Goal: Task Accomplishment & Management: Manage account settings

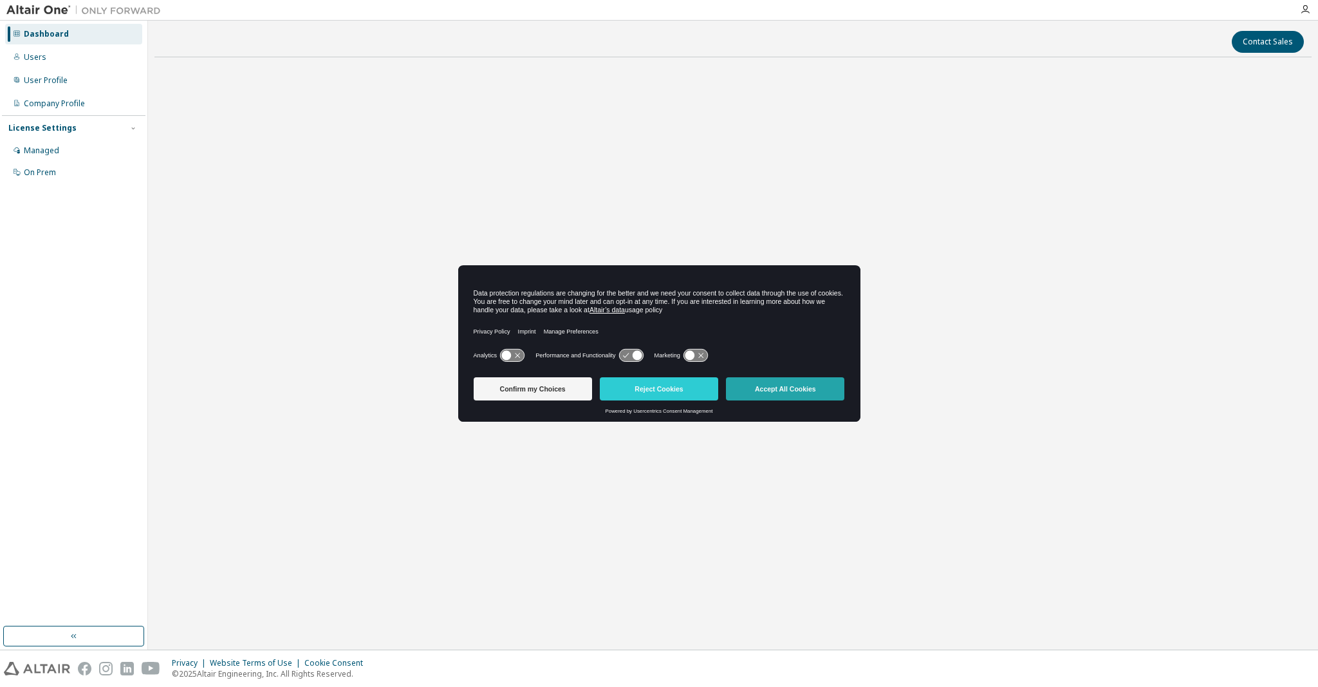
click at [752, 392] on button "Accept All Cookies" at bounding box center [785, 388] width 118 height 23
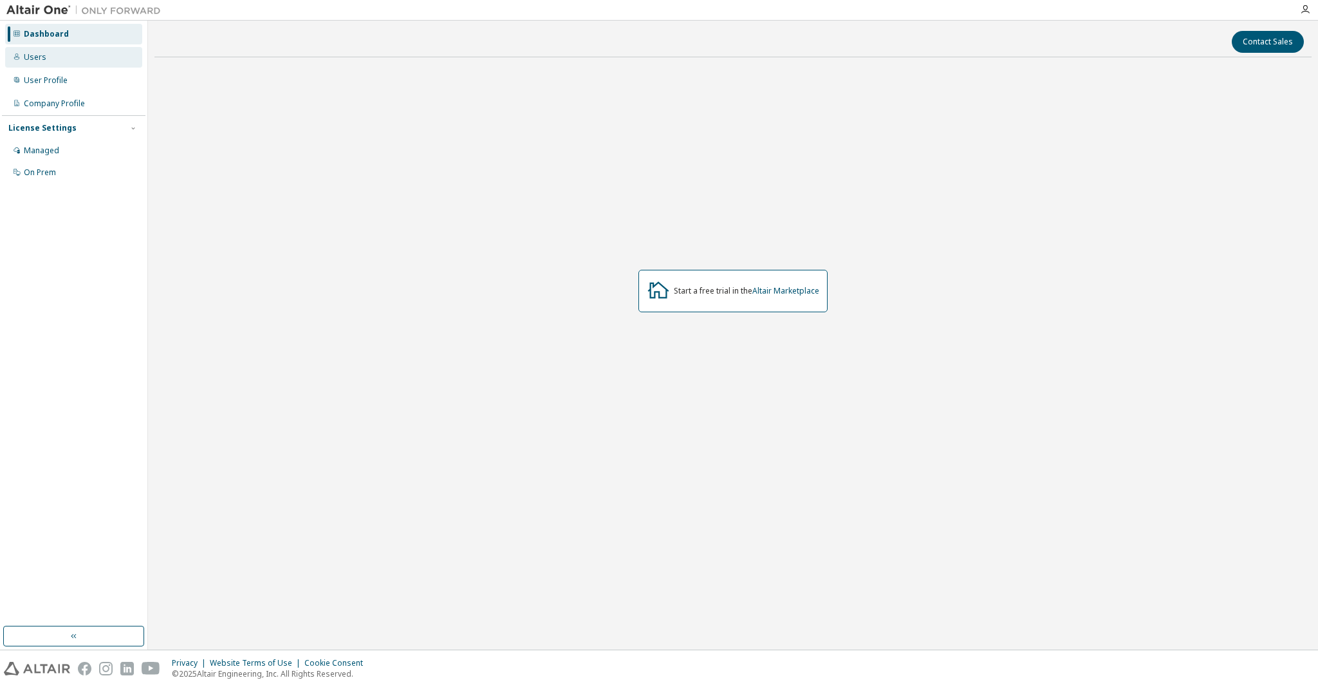
click at [26, 50] on div "Users" at bounding box center [73, 57] width 137 height 21
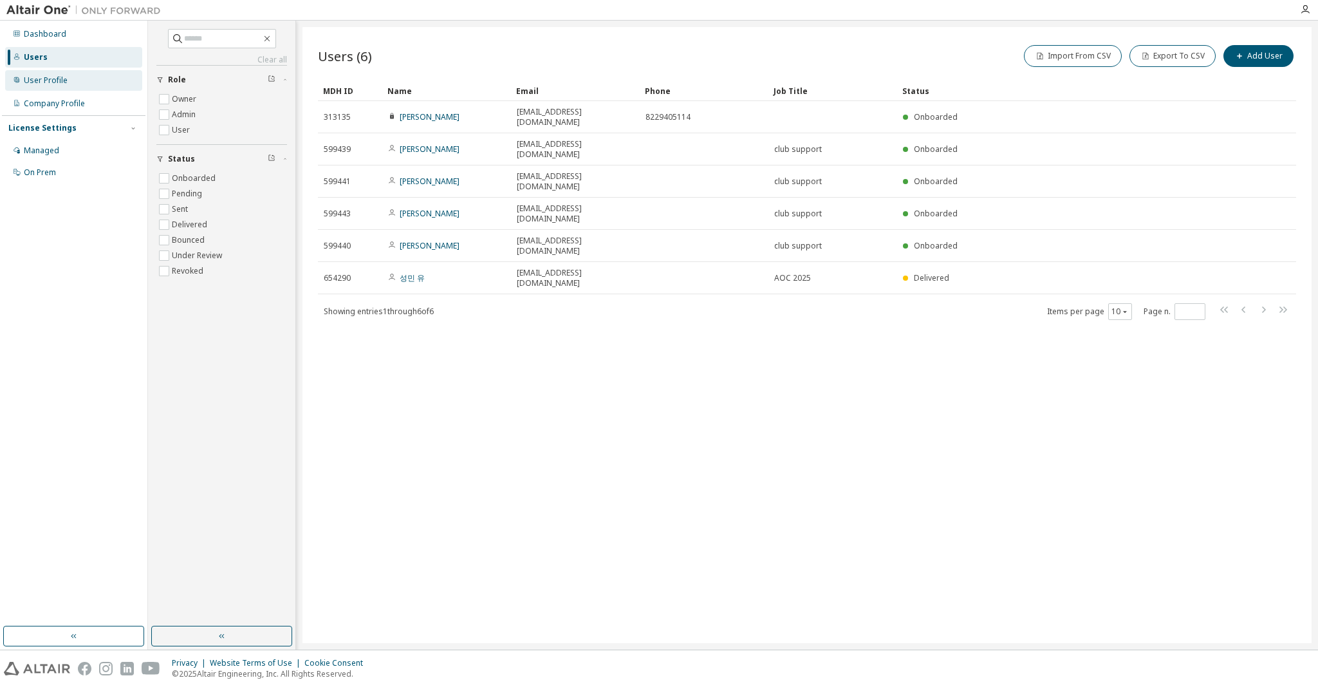
click at [45, 77] on div "User Profile" at bounding box center [46, 80] width 44 height 10
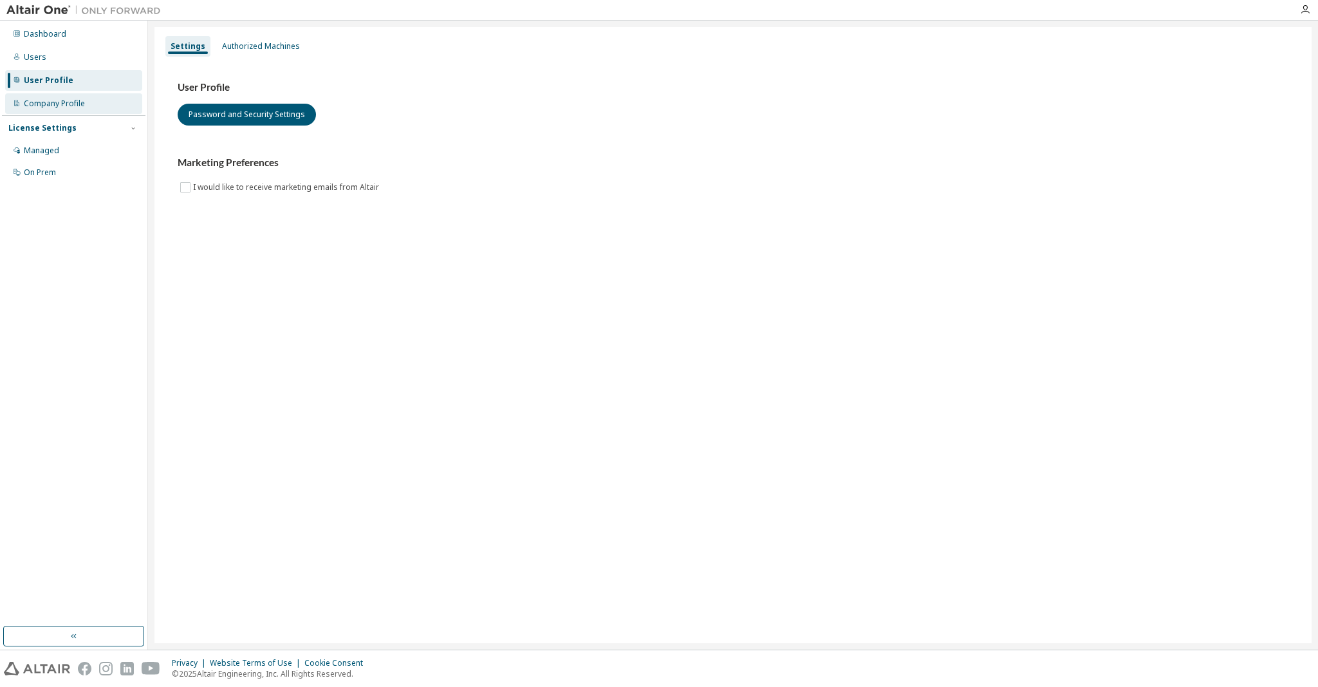
click at [64, 109] on div "Company Profile" at bounding box center [73, 103] width 137 height 21
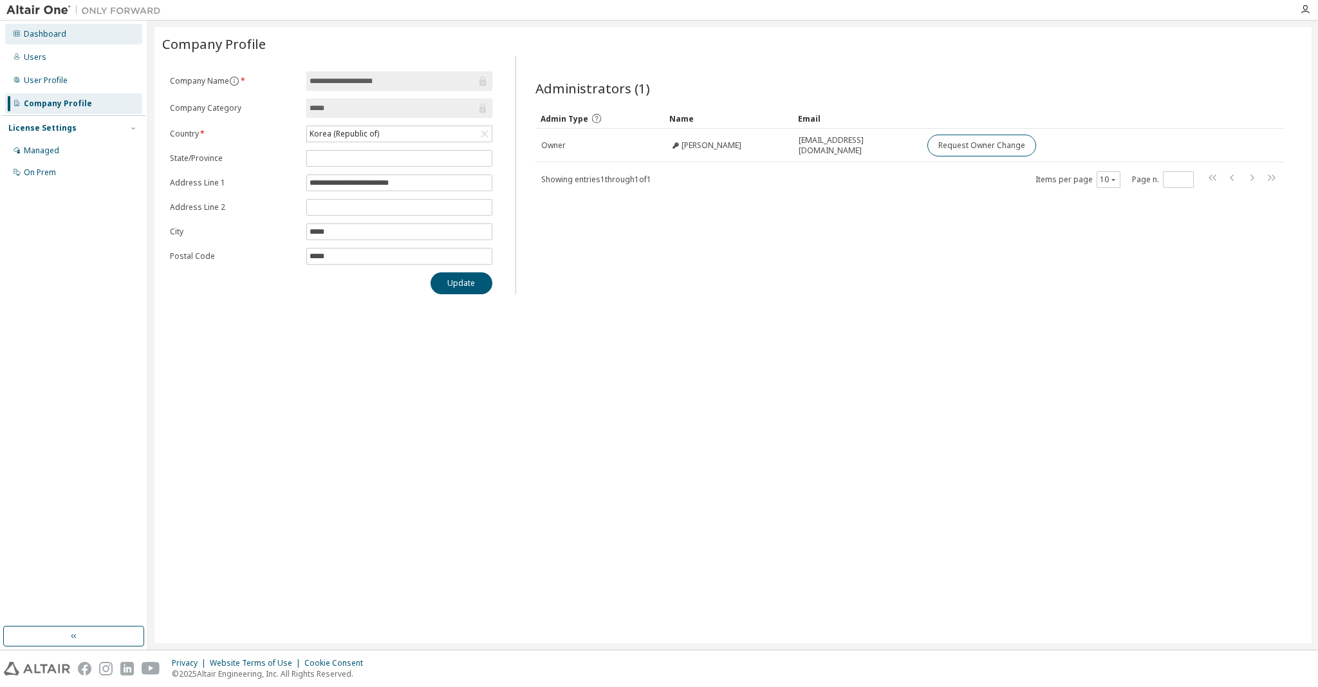
click at [64, 35] on div "Dashboard" at bounding box center [73, 34] width 137 height 21
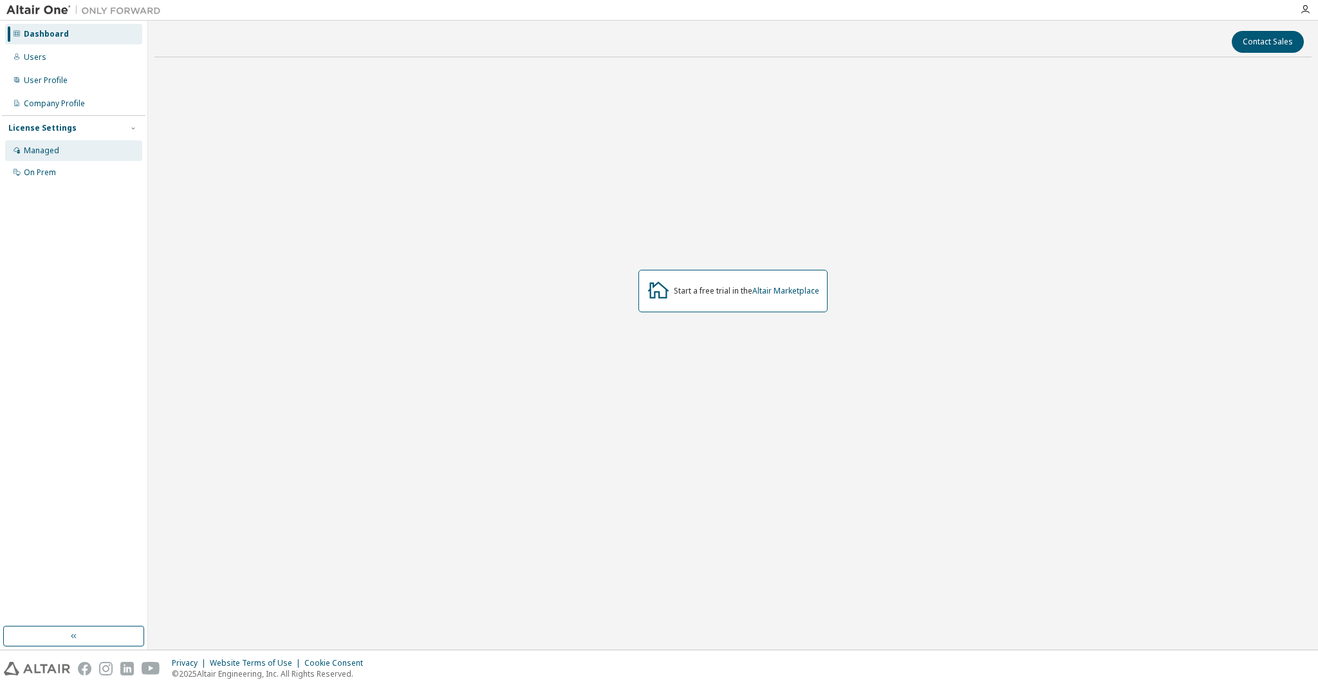
click at [39, 147] on div "Managed" at bounding box center [41, 150] width 35 height 10
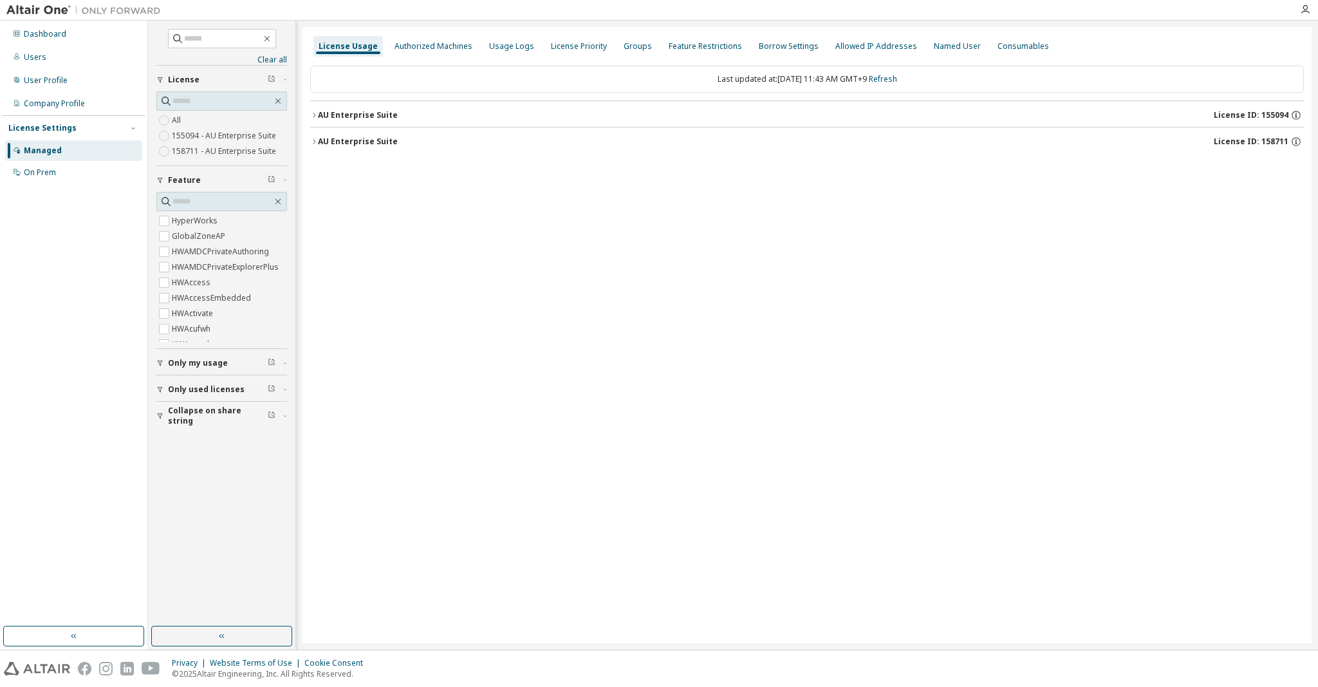
click at [317, 112] on icon "button" at bounding box center [314, 115] width 8 height 8
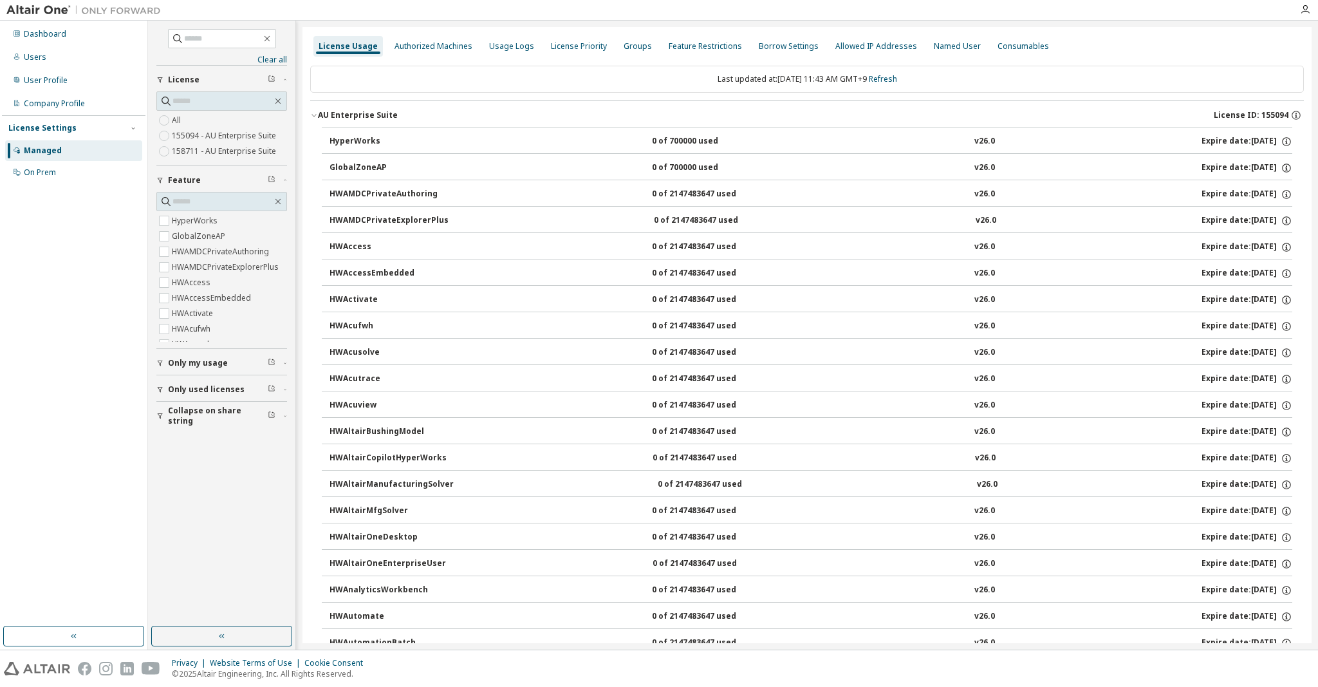
click at [363, 110] on div "AU Enterprise Suite" at bounding box center [358, 115] width 80 height 10
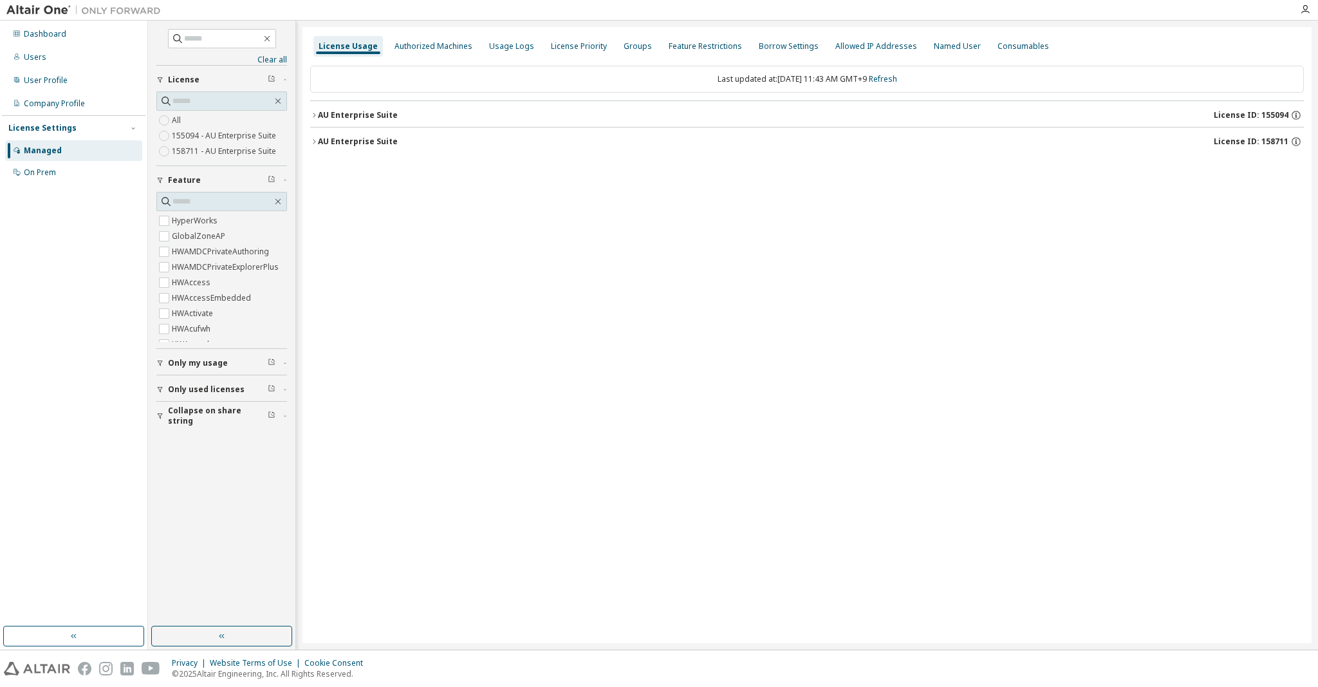
click at [369, 141] on div "AU Enterprise Suite" at bounding box center [358, 141] width 80 height 10
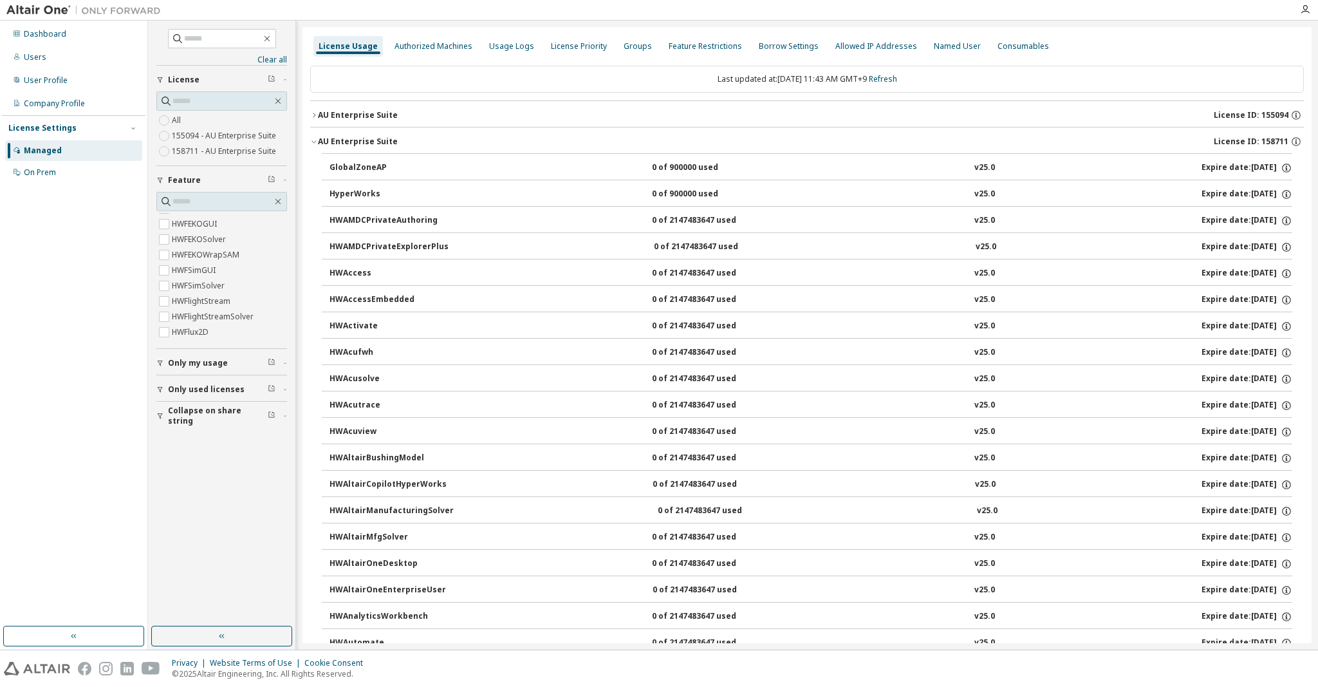
scroll to position [1045, 0]
click at [435, 42] on div "Authorized Machines" at bounding box center [433, 46] width 78 height 10
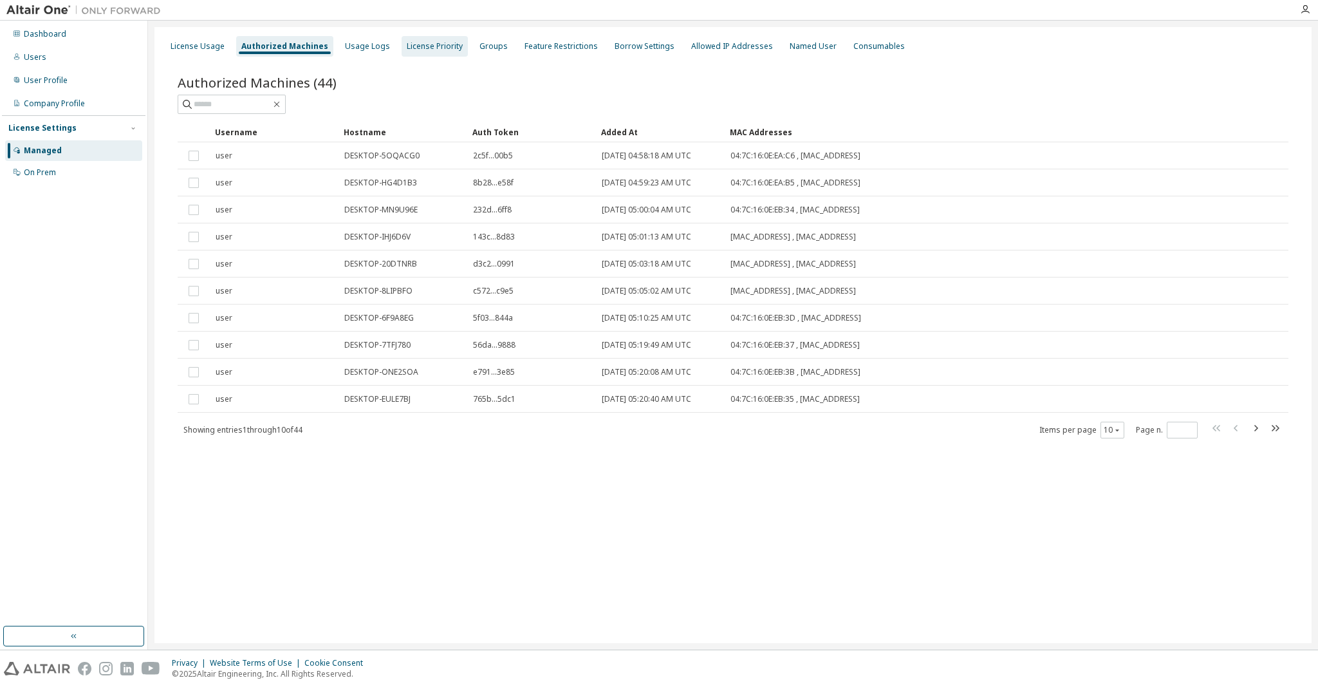
click at [421, 44] on div "License Priority" at bounding box center [435, 46] width 56 height 10
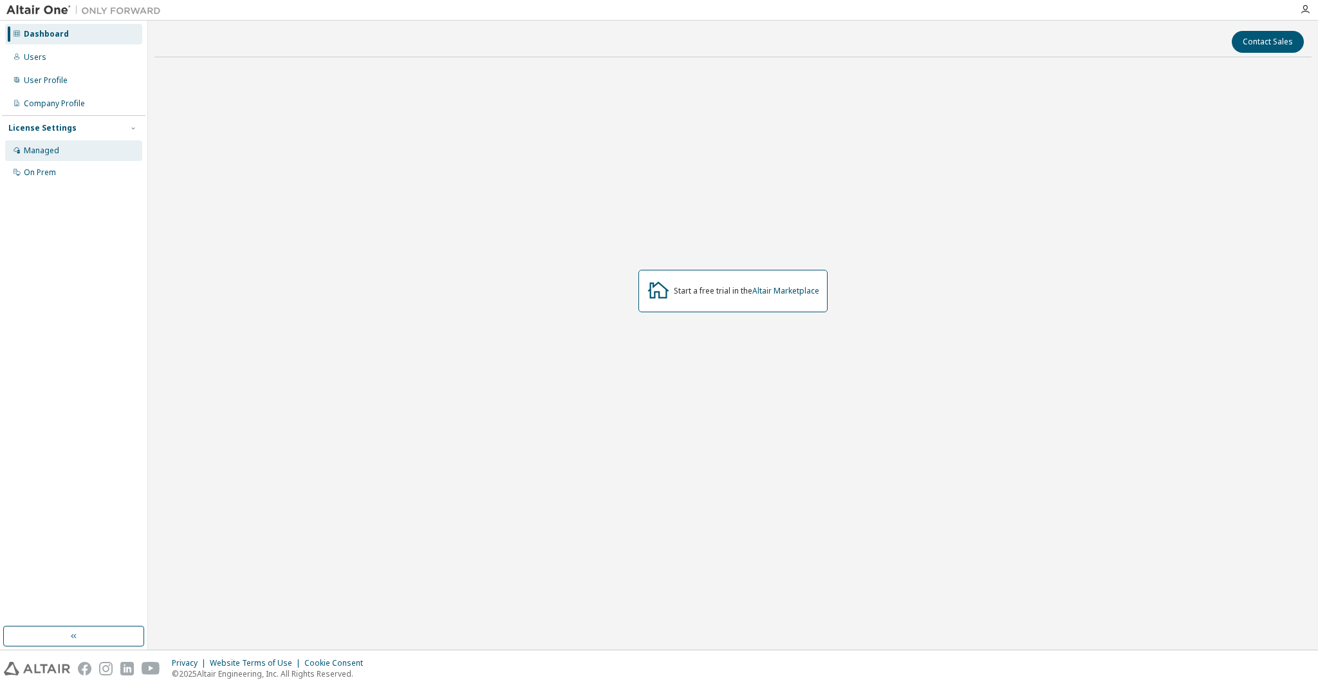
click at [66, 155] on div "Managed" at bounding box center [73, 150] width 137 height 21
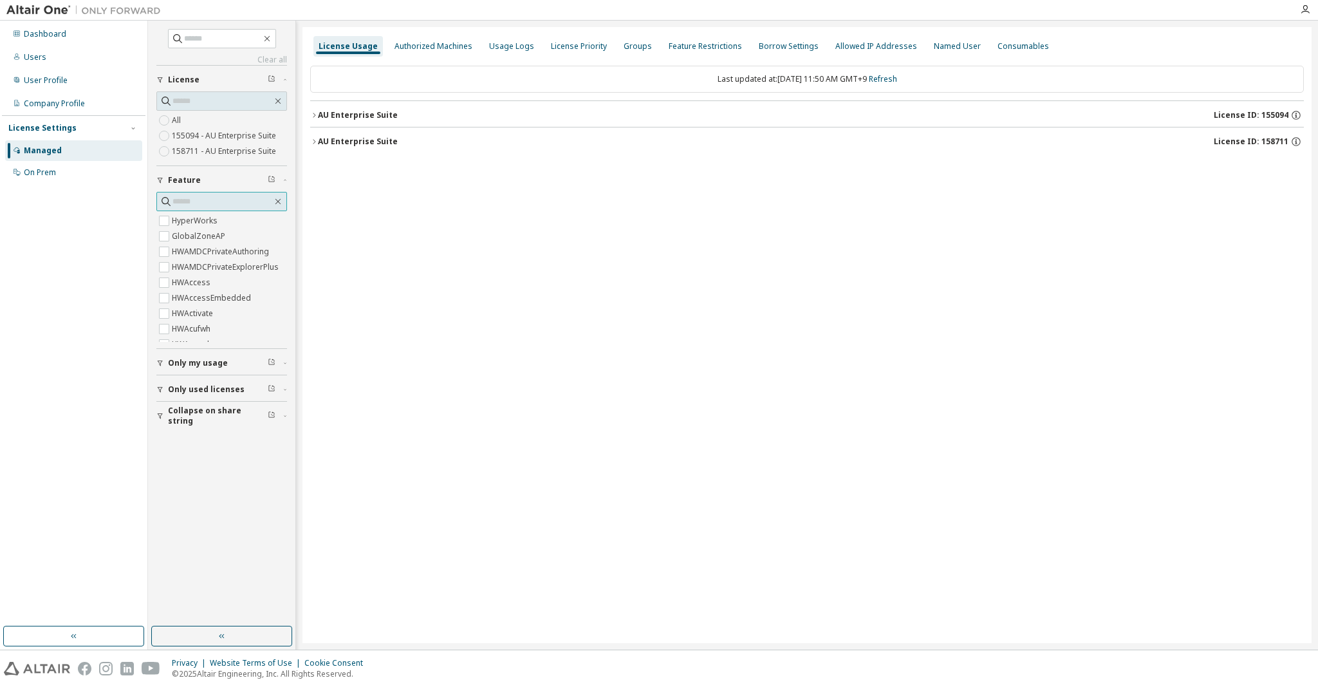
click at [192, 196] on input "text" at bounding box center [222, 201] width 100 height 13
type input "*"
click at [233, 244] on label "HWAltairOneDesktop" at bounding box center [212, 248] width 81 height 15
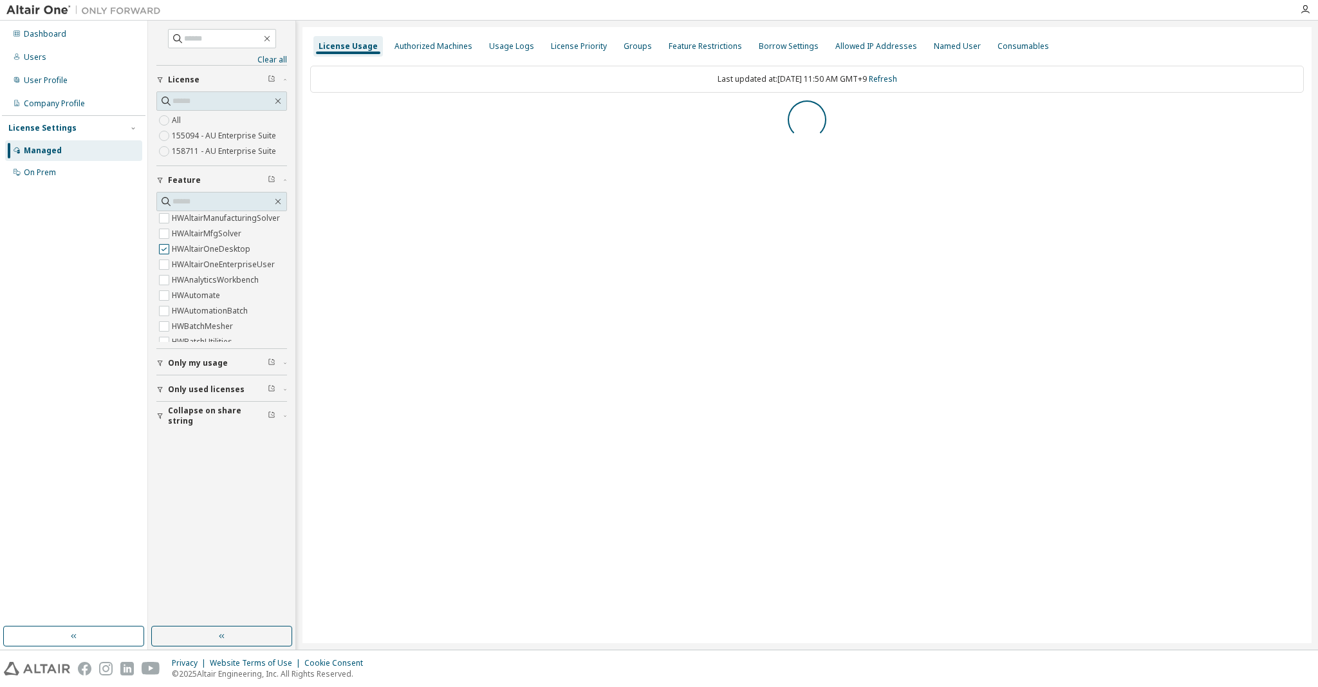
scroll to position [0, 0]
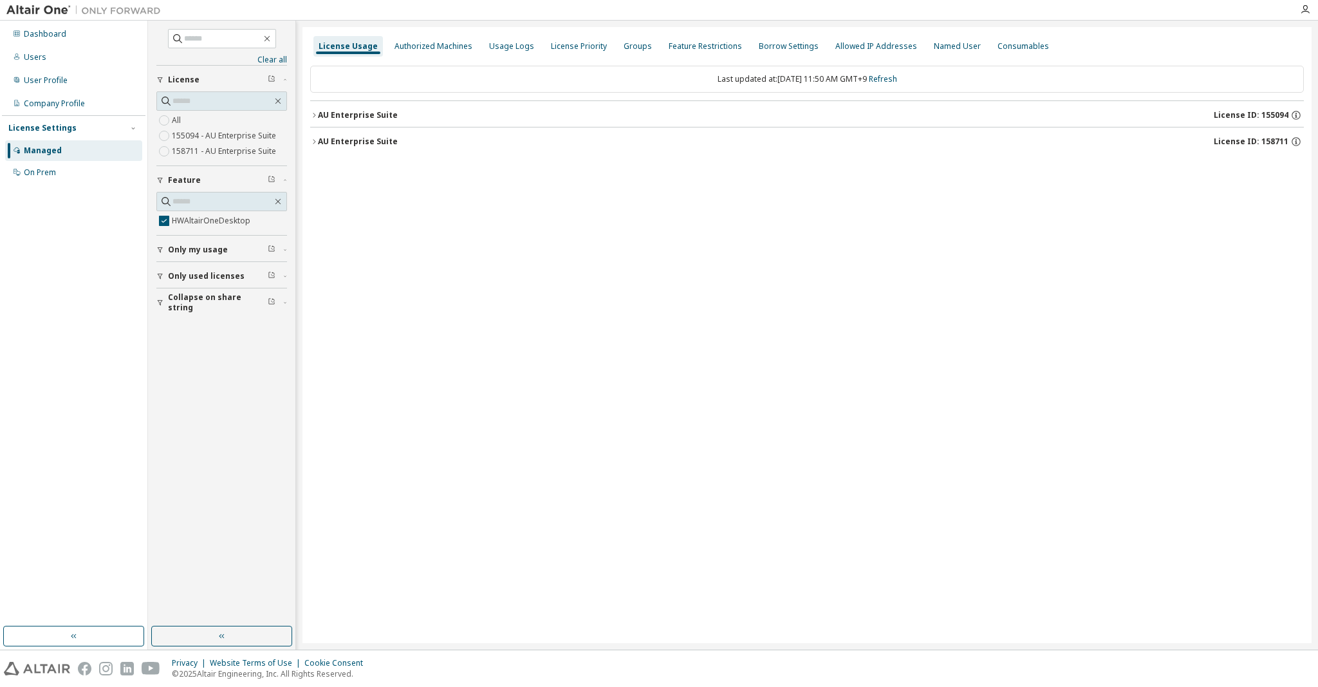
click at [315, 116] on icon "button" at bounding box center [314, 115] width 8 height 8
click at [362, 136] on div "HWAltairOneDesktop" at bounding box center [387, 142] width 116 height 12
click at [376, 136] on div "HWAltairOneDesktop" at bounding box center [387, 142] width 116 height 12
click at [217, 273] on span "Only used licenses" at bounding box center [206, 276] width 77 height 10
click at [178, 292] on label "Yes" at bounding box center [179, 295] width 15 height 15
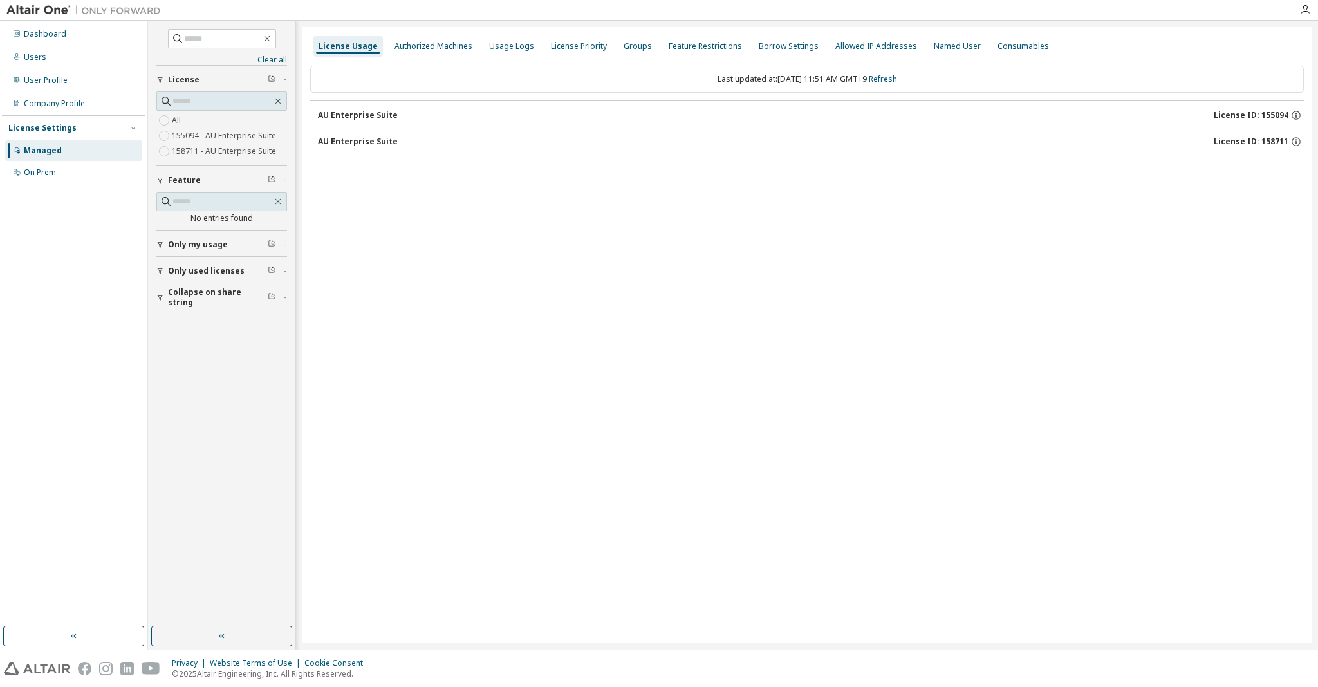
click at [385, 113] on div "AU Enterprise Suite" at bounding box center [358, 115] width 80 height 10
click at [419, 46] on div "Authorized Machines" at bounding box center [433, 46] width 78 height 10
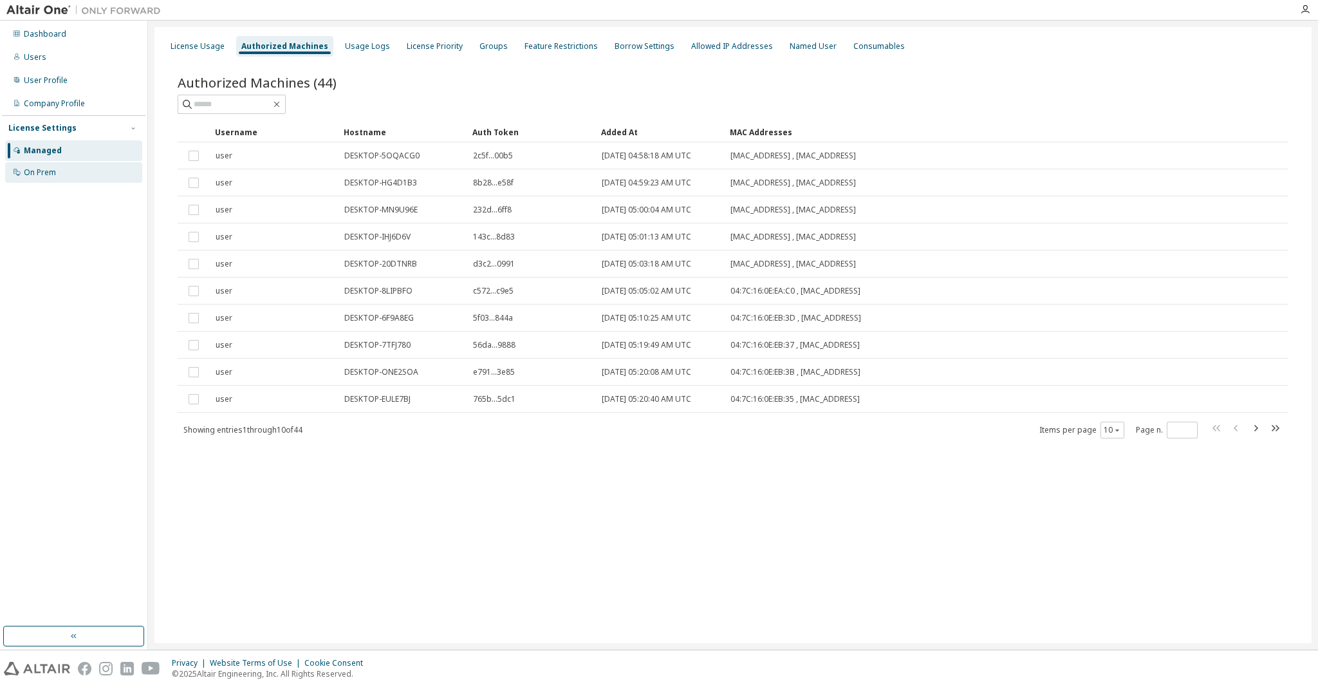
click at [46, 172] on div "On Prem" at bounding box center [40, 172] width 32 height 10
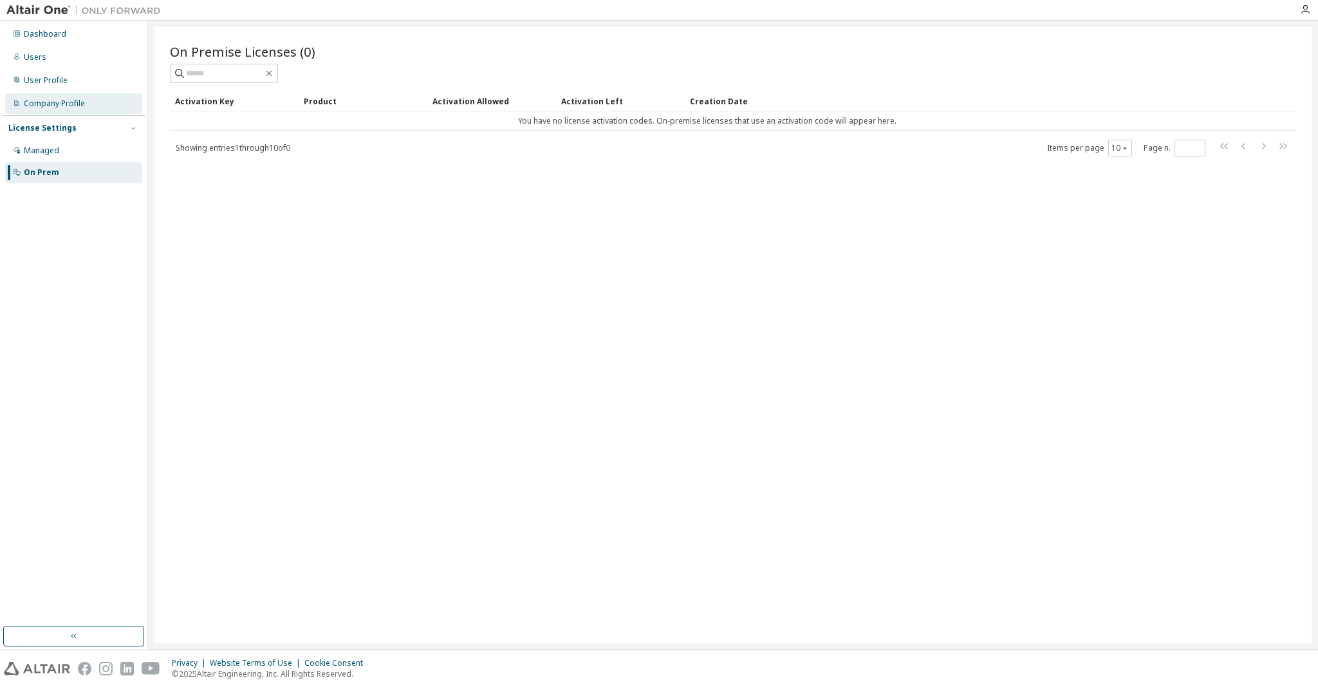
click at [62, 103] on div "Company Profile" at bounding box center [54, 103] width 61 height 10
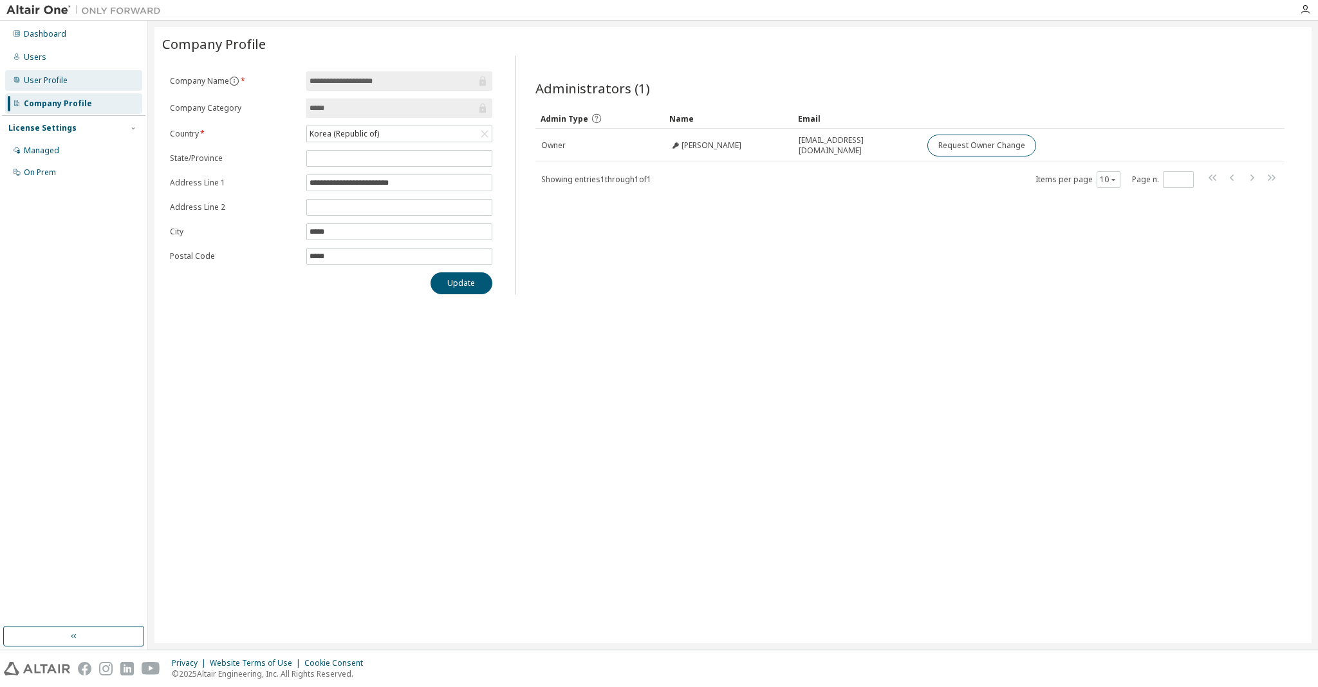
click at [62, 89] on div "User Profile" at bounding box center [73, 80] width 137 height 21
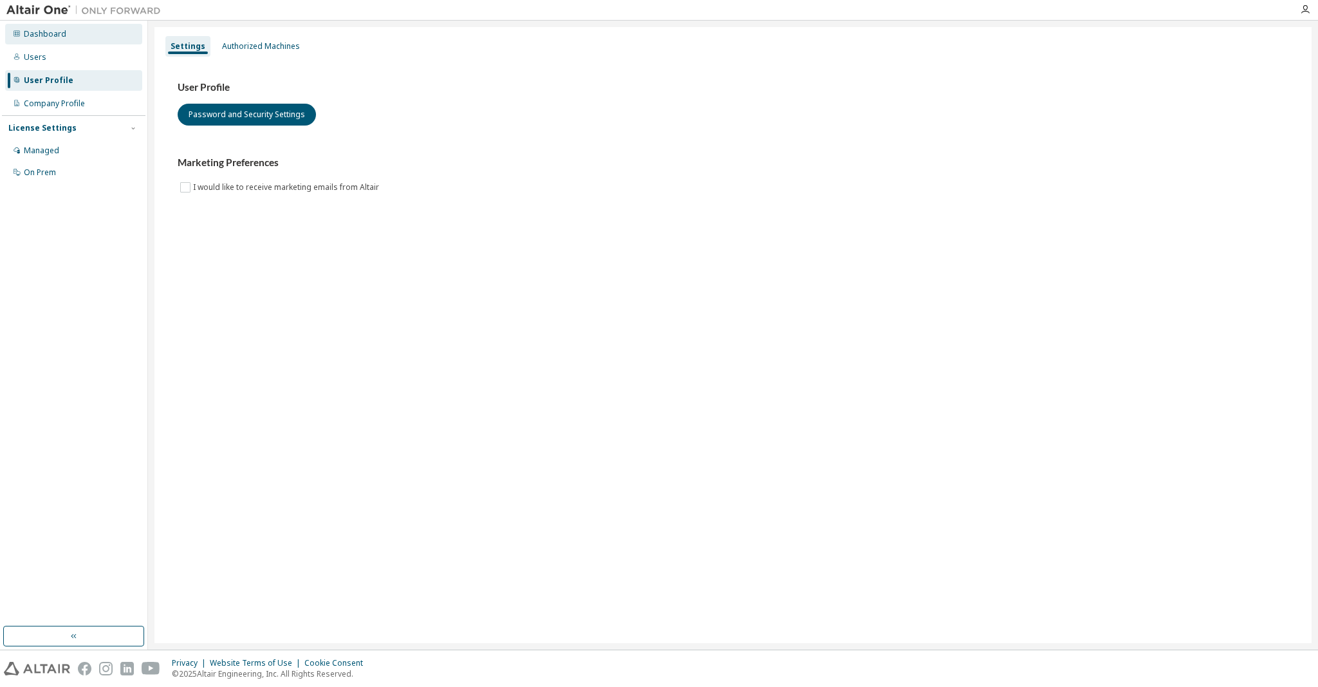
click at [67, 25] on div "Dashboard" at bounding box center [73, 34] width 137 height 21
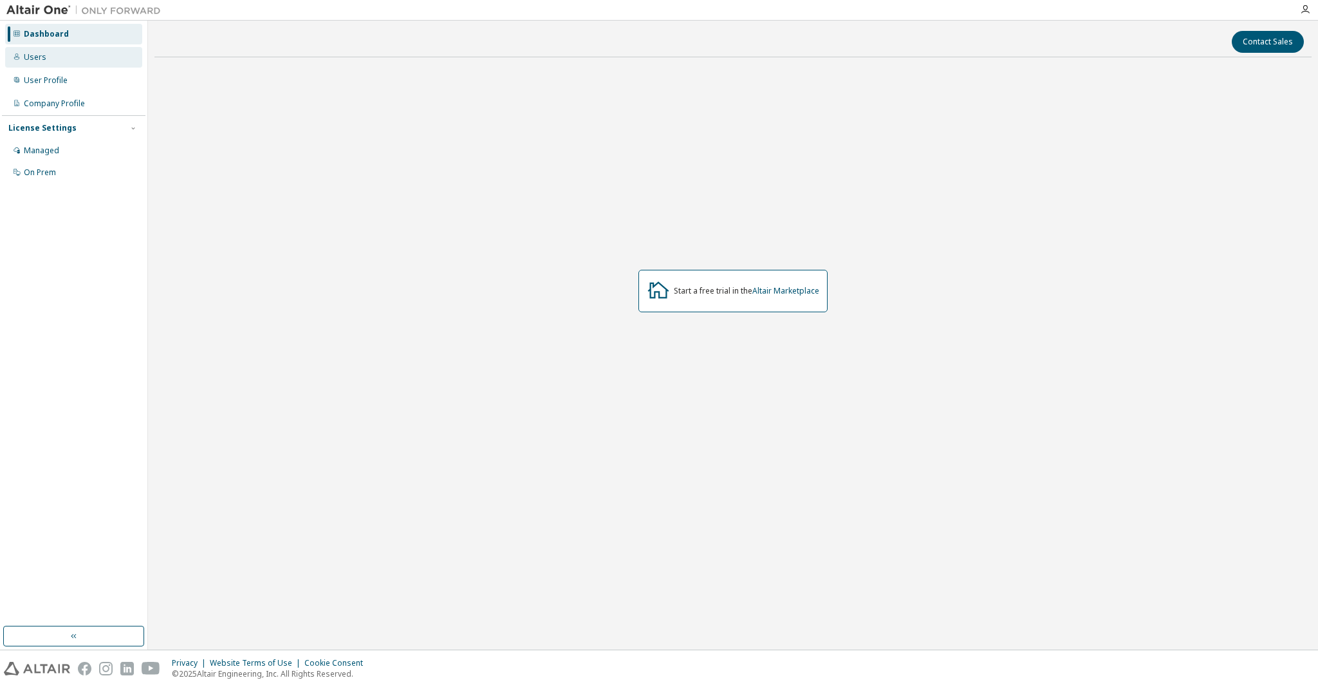
click at [52, 54] on div "Users" at bounding box center [73, 57] width 137 height 21
click at [64, 82] on div "User Profile" at bounding box center [46, 80] width 44 height 10
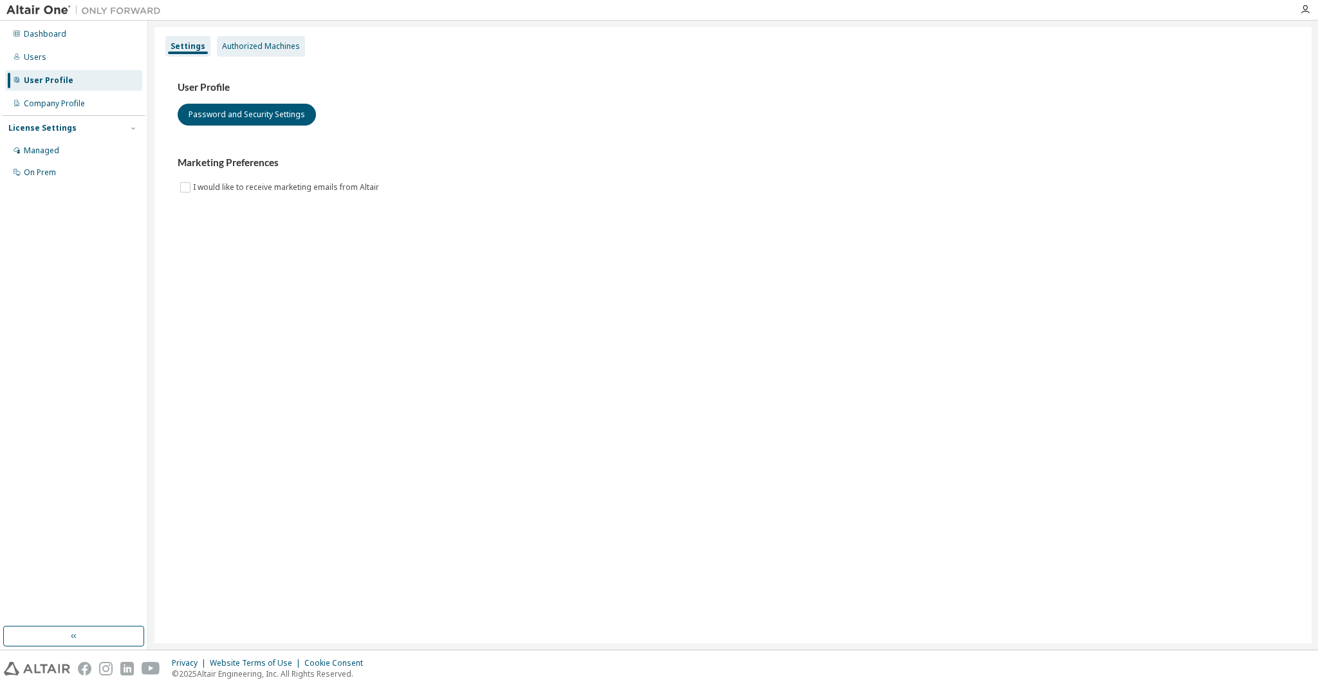
click at [255, 42] on div "Authorized Machines" at bounding box center [261, 46] width 78 height 10
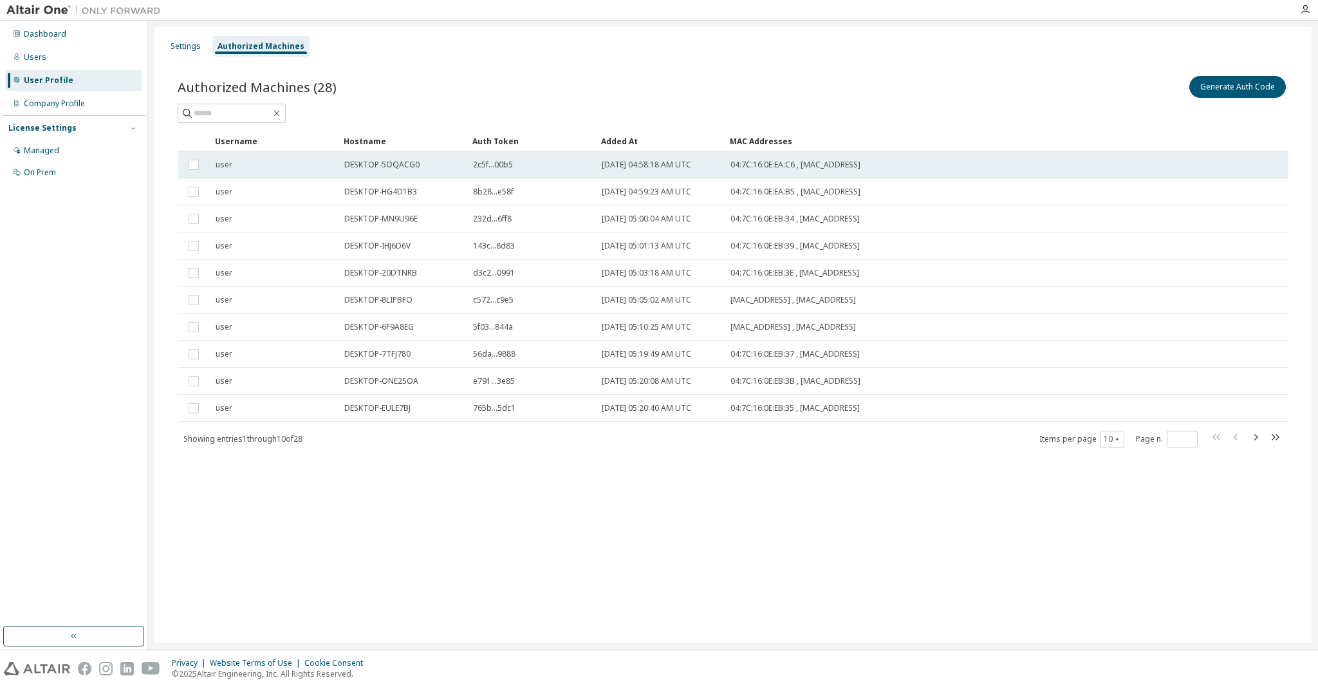
click at [780, 172] on td "04:7C:16:0E:EA:C6 , [MAC_ADDRESS]" at bounding box center [943, 164] width 438 height 27
click at [791, 158] on td "04:7C:16:0E:EA:C6 , [MAC_ADDRESS]" at bounding box center [943, 164] width 438 height 27
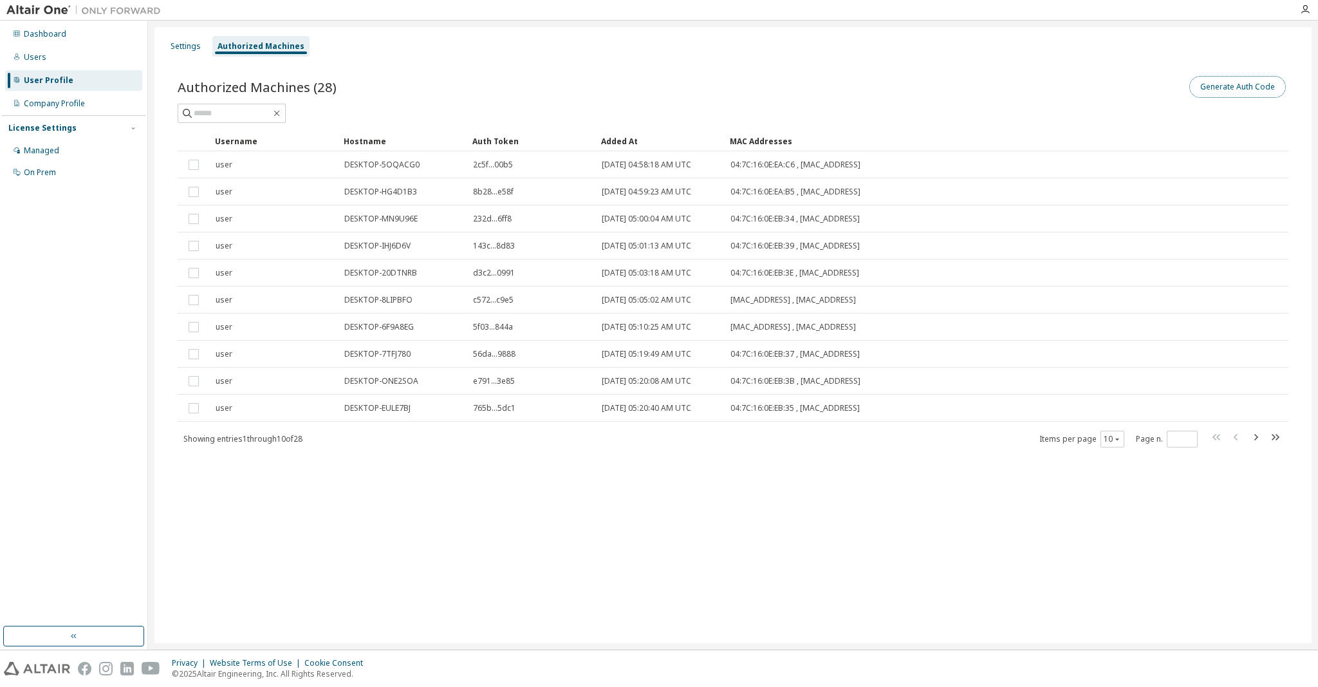
click at [1254, 80] on button "Generate Auth Code" at bounding box center [1237, 87] width 97 height 22
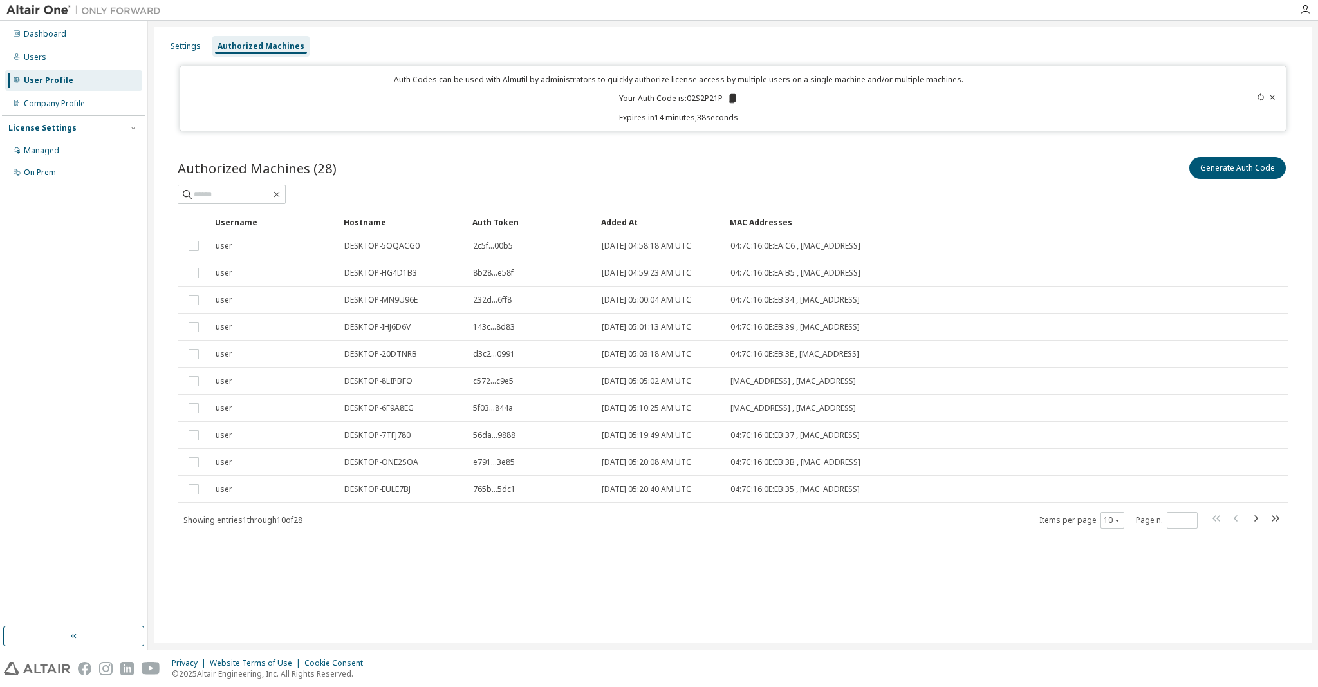
click at [730, 95] on icon at bounding box center [731, 98] width 7 height 9
click at [1272, 95] on icon at bounding box center [1272, 97] width 8 height 8
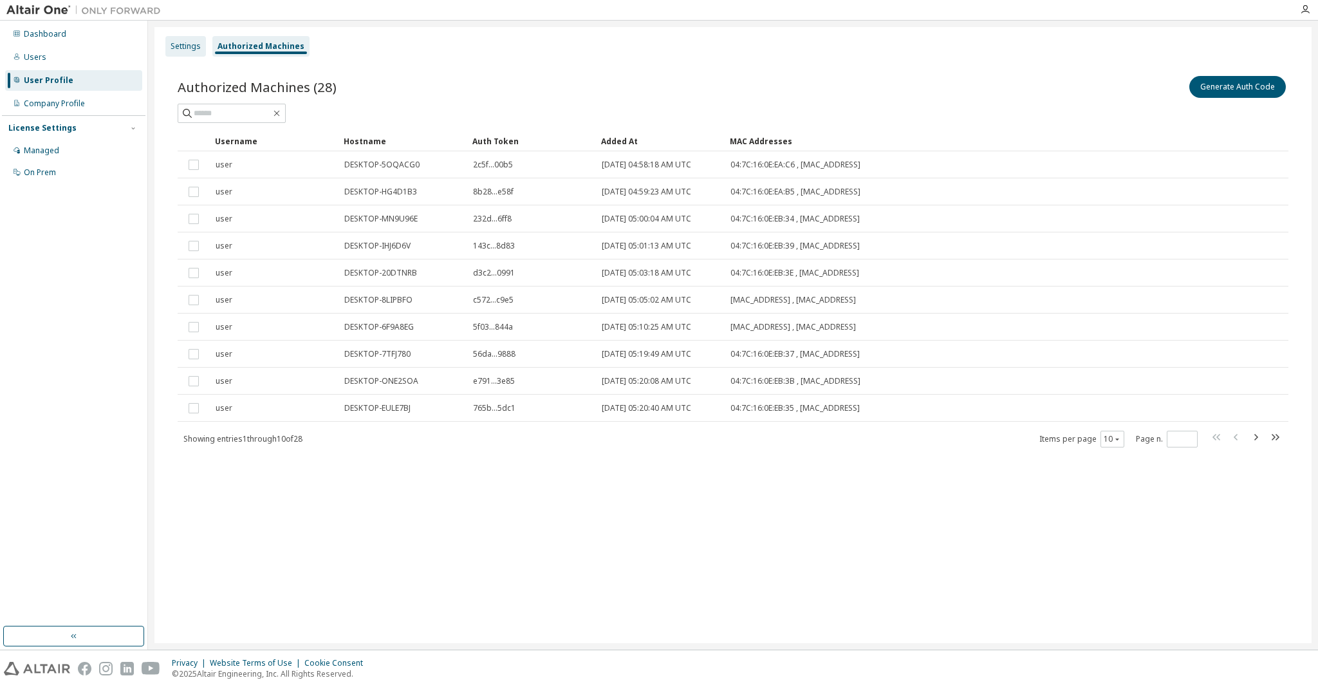
click at [186, 43] on div "Settings" at bounding box center [186, 46] width 30 height 10
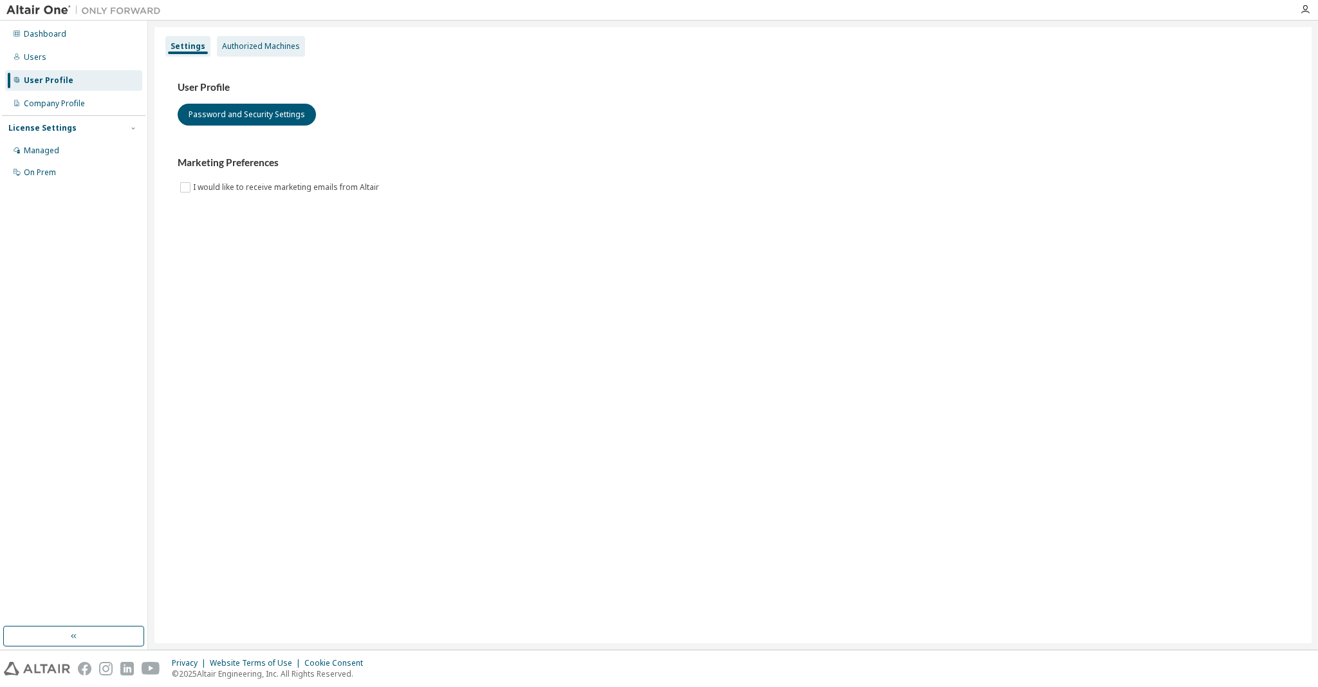
click at [259, 42] on div "Authorized Machines" at bounding box center [261, 46] width 78 height 10
